Goal: Information Seeking & Learning: Learn about a topic

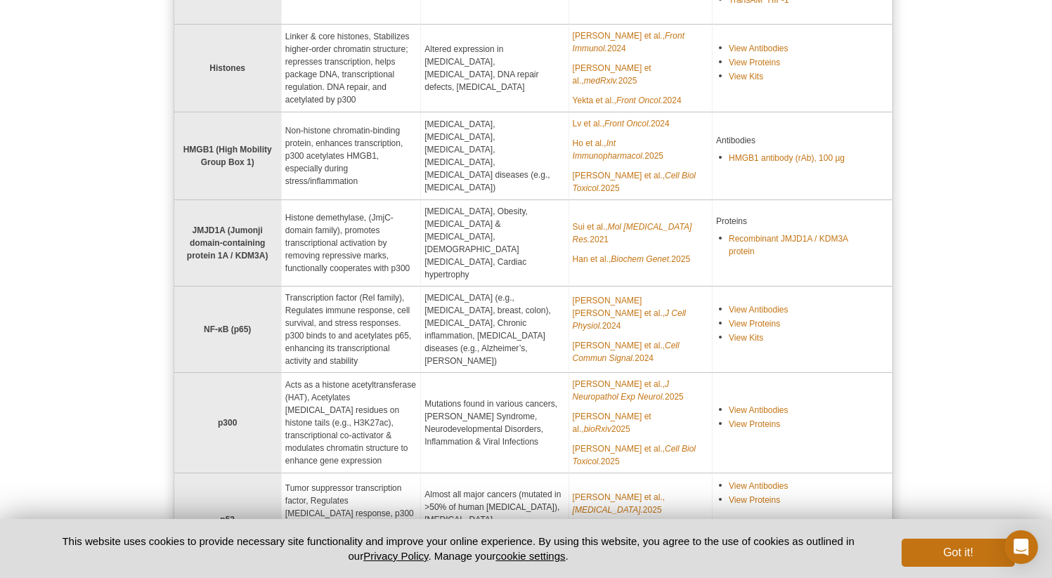
scroll to position [902, 0]
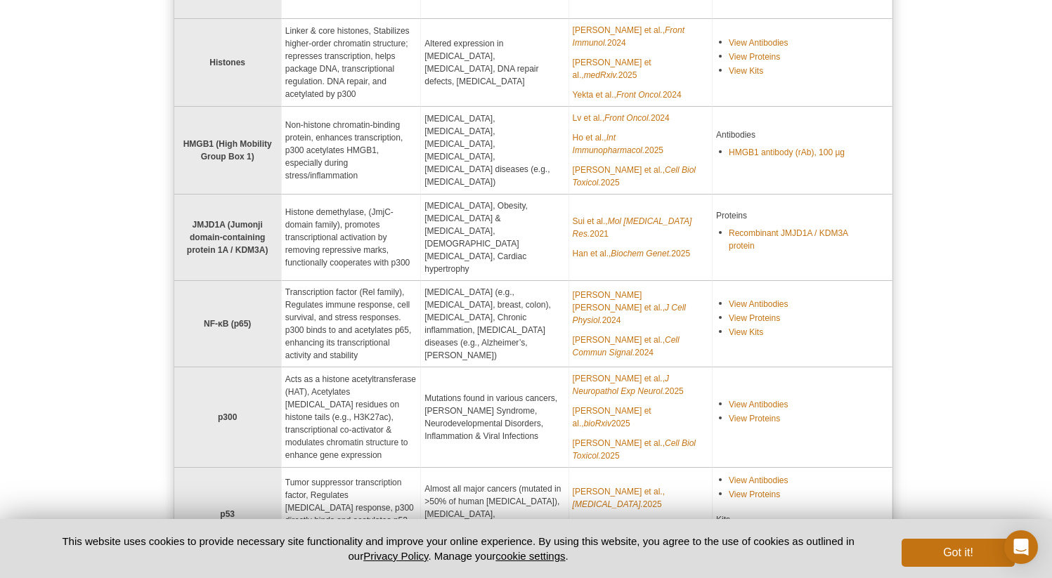
click at [302, 281] on td "Transcription factor (Rel family), Regulates immune response, cell survival, an…" at bounding box center [351, 324] width 139 height 86
drag, startPoint x: 293, startPoint y: 264, endPoint x: 384, endPoint y: 264, distance: 90.6
click at [384, 281] on td "Transcription factor (Rel family), Regulates immune response, cell survival, an…" at bounding box center [351, 324] width 139 height 86
drag, startPoint x: 303, startPoint y: 280, endPoint x: 405, endPoint y: 282, distance: 102.6
click at [405, 282] on td "Transcription factor (Rel family), Regulates immune response, cell survival, an…" at bounding box center [351, 324] width 139 height 86
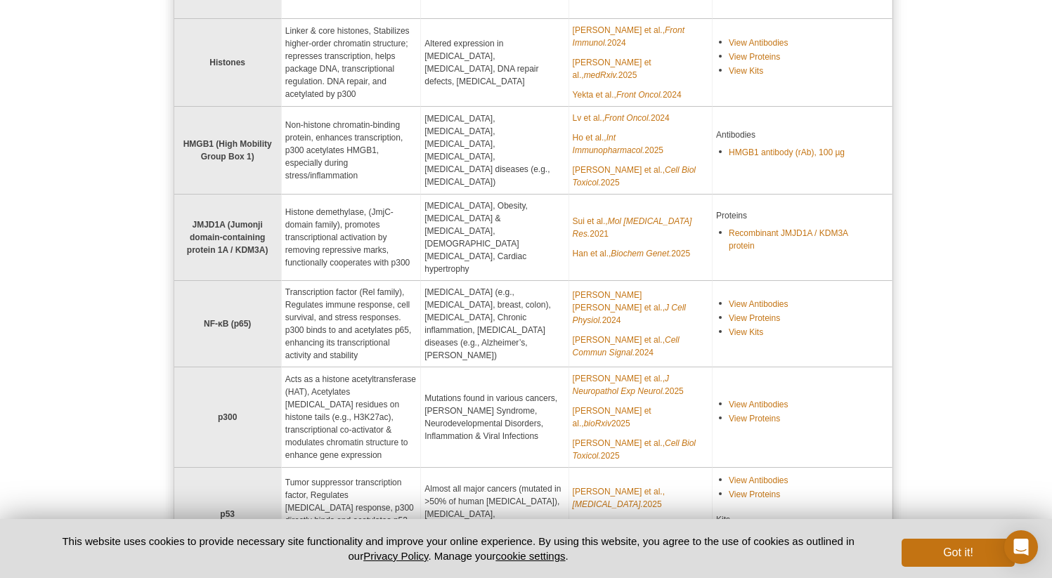
click at [421, 295] on td "Transcription factor (Rel family), Regulates immune response, cell survival, an…" at bounding box center [351, 324] width 139 height 86
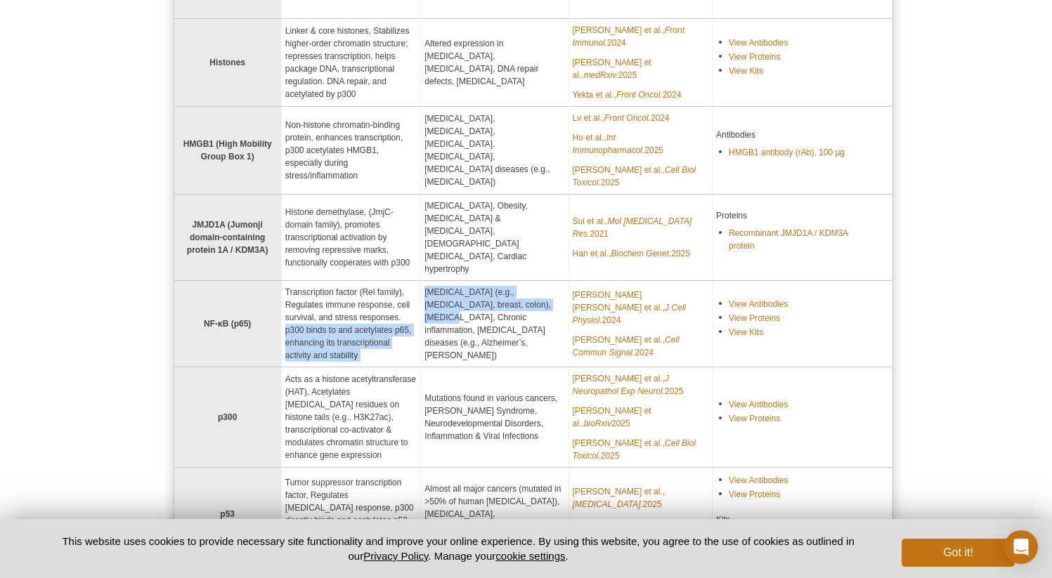
drag, startPoint x: 404, startPoint y: 254, endPoint x: 446, endPoint y: 254, distance: 42.2
click at [442, 281] on tr "NF‑κB (p65) Transcription factor (Rel family), Regulates immune response, cell …" at bounding box center [533, 324] width 718 height 86
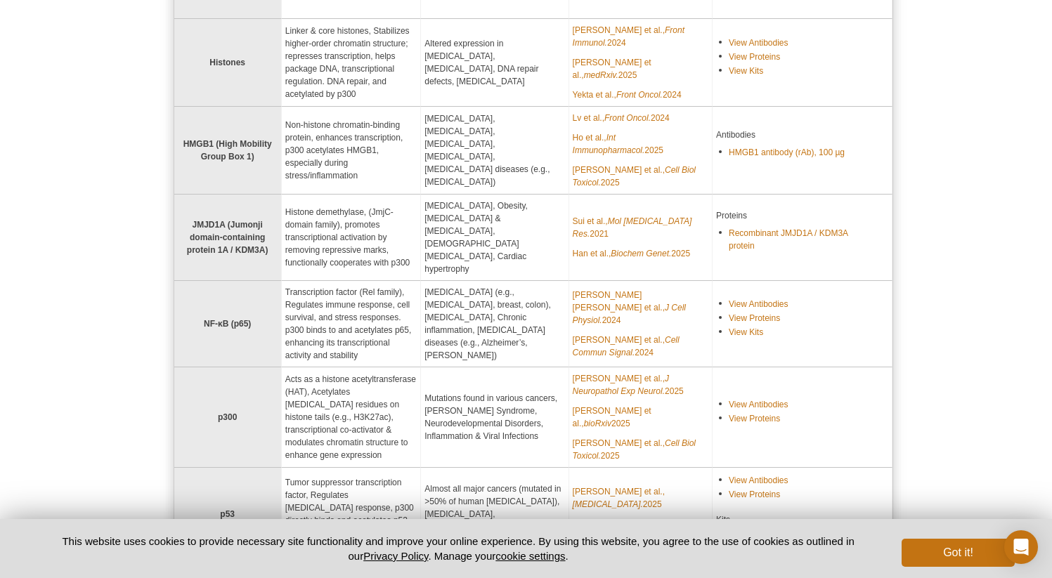
click at [486, 281] on td "[MEDICAL_DATA] (e.g., [MEDICAL_DATA], breast, colon), [MEDICAL_DATA], Chronic i…" at bounding box center [495, 324] width 148 height 86
click at [604, 289] on link "[PERSON_NAME] [PERSON_NAME] et al., J Cell Physiol. 2024" at bounding box center [641, 308] width 136 height 38
click at [606, 334] on link "[PERSON_NAME] et al., Cell Commun Signal. 2024" at bounding box center [641, 346] width 136 height 25
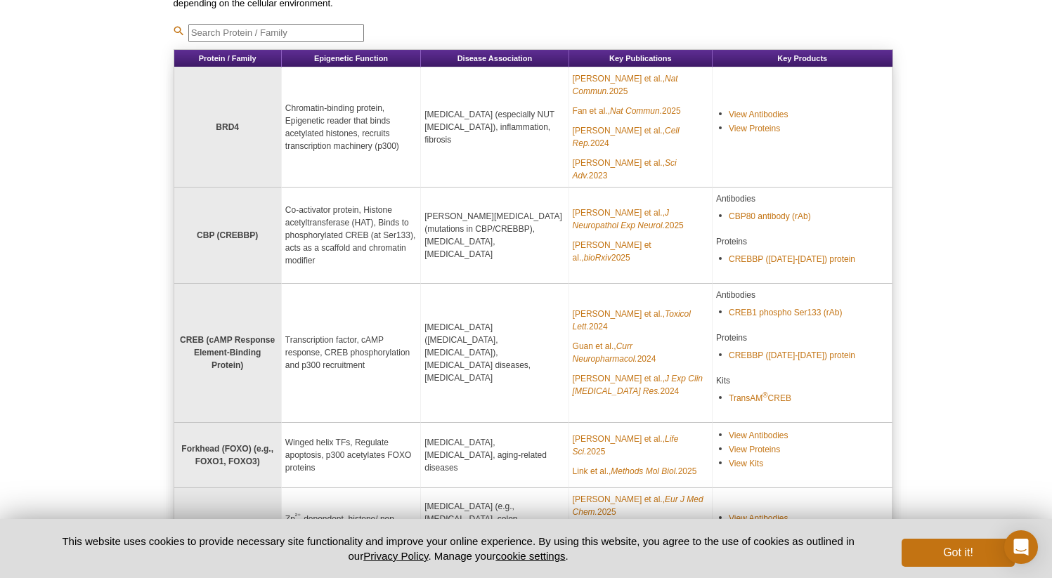
scroll to position [0, 0]
